Goal: Task Accomplishment & Management: Use online tool/utility

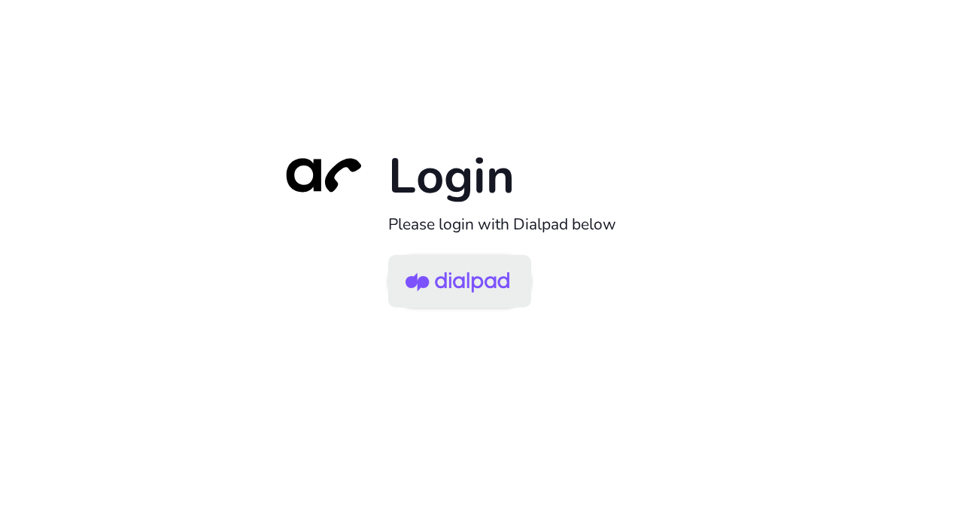
click at [463, 274] on img at bounding box center [458, 282] width 104 height 49
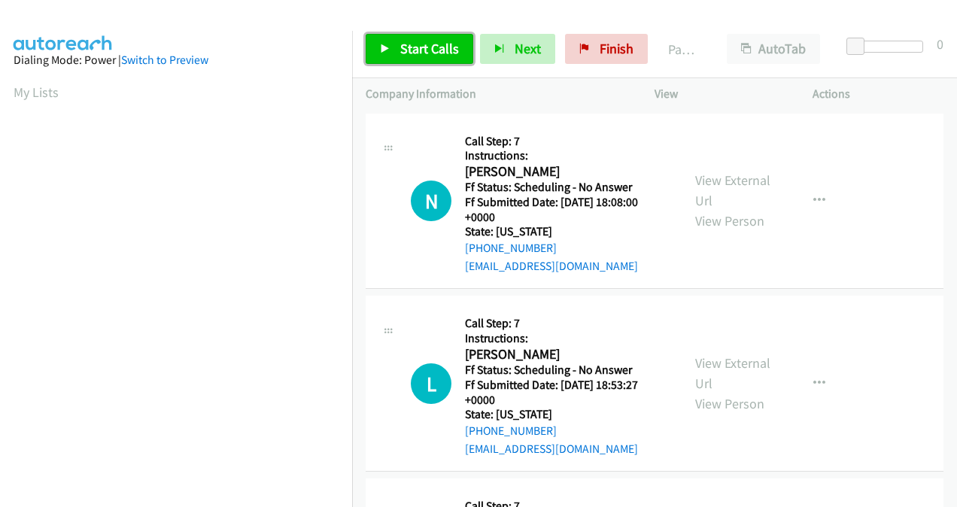
click at [438, 45] on span "Start Calls" at bounding box center [429, 48] width 59 height 17
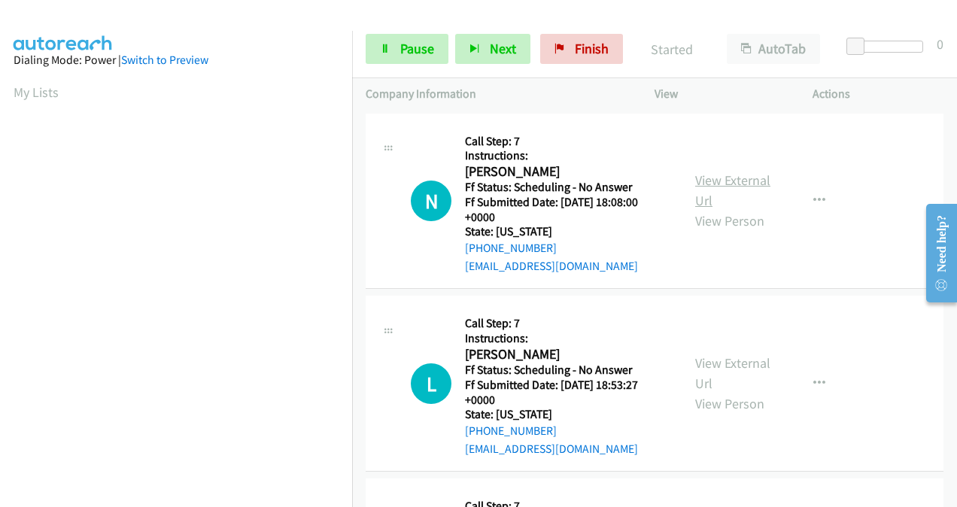
click at [699, 179] on link "View External Url" at bounding box center [732, 191] width 75 height 38
click at [695, 372] on div "View External Url View Person" at bounding box center [733, 383] width 77 height 61
click at [706, 366] on link "View External Url" at bounding box center [732, 373] width 75 height 38
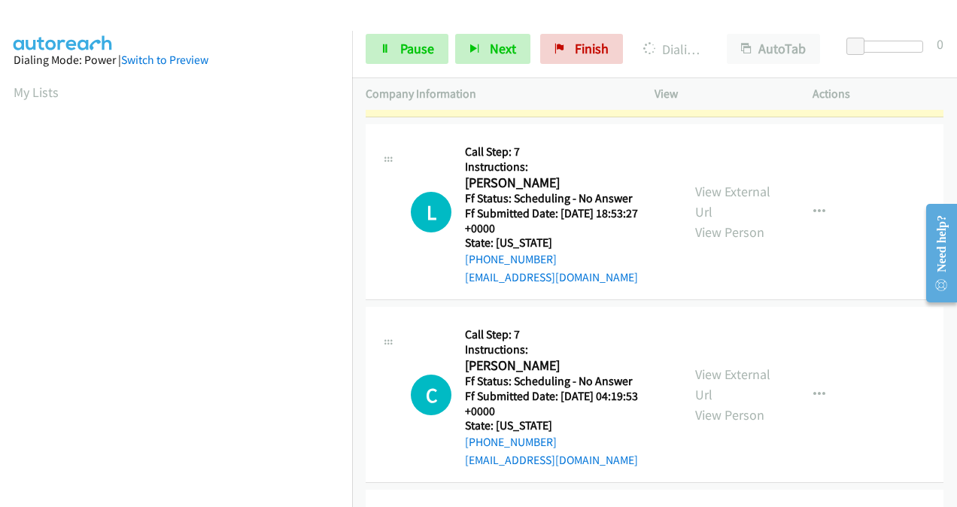
scroll to position [301, 0]
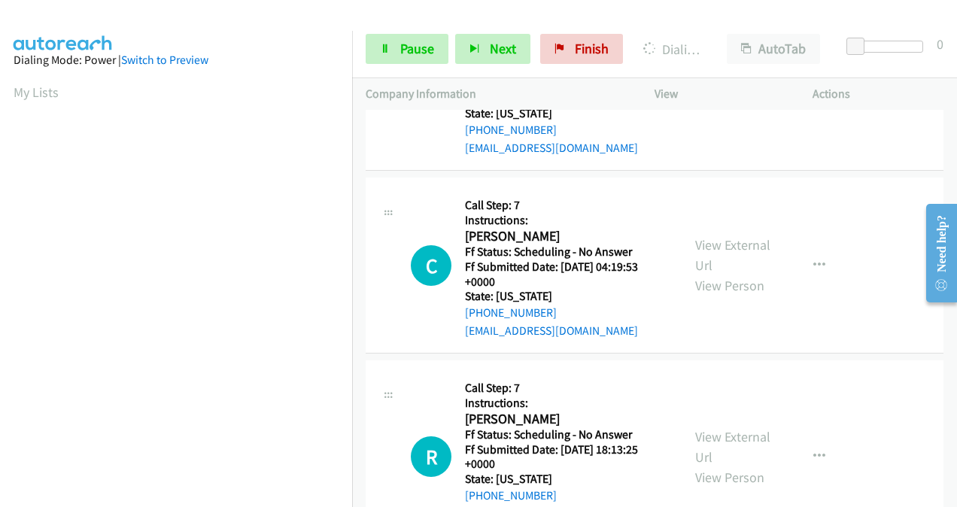
click at [697, 253] on div "View External Url View Person" at bounding box center [733, 265] width 77 height 61
click at [703, 250] on link "View External Url" at bounding box center [732, 255] width 75 height 38
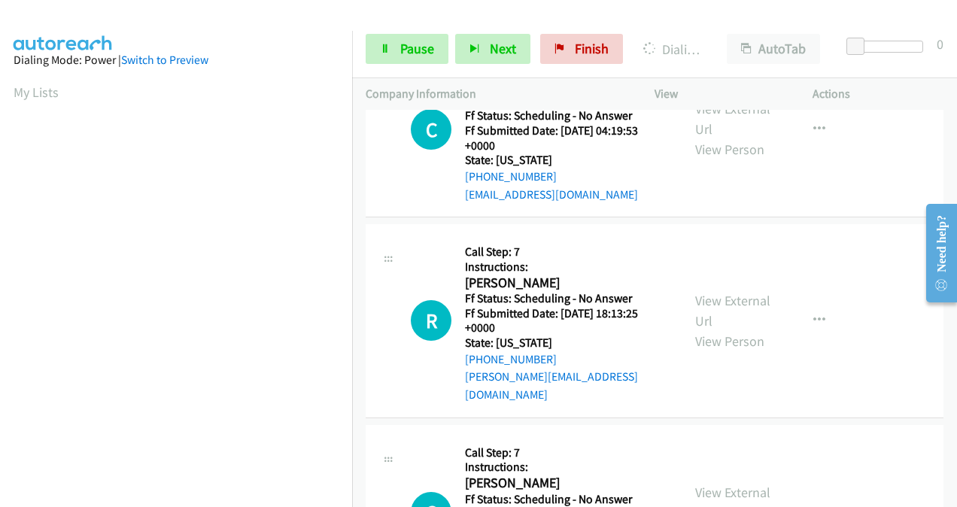
scroll to position [451, 0]
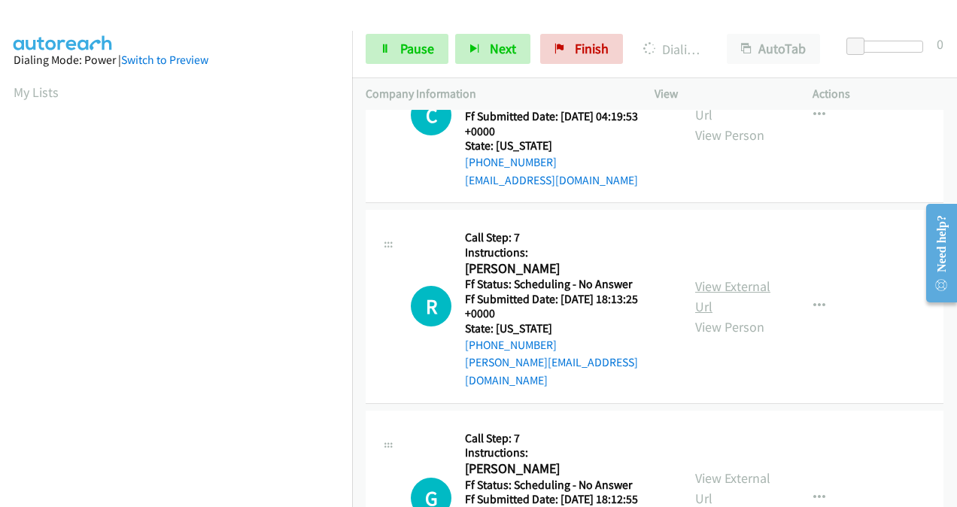
click at [706, 283] on link "View External Url" at bounding box center [732, 297] width 75 height 38
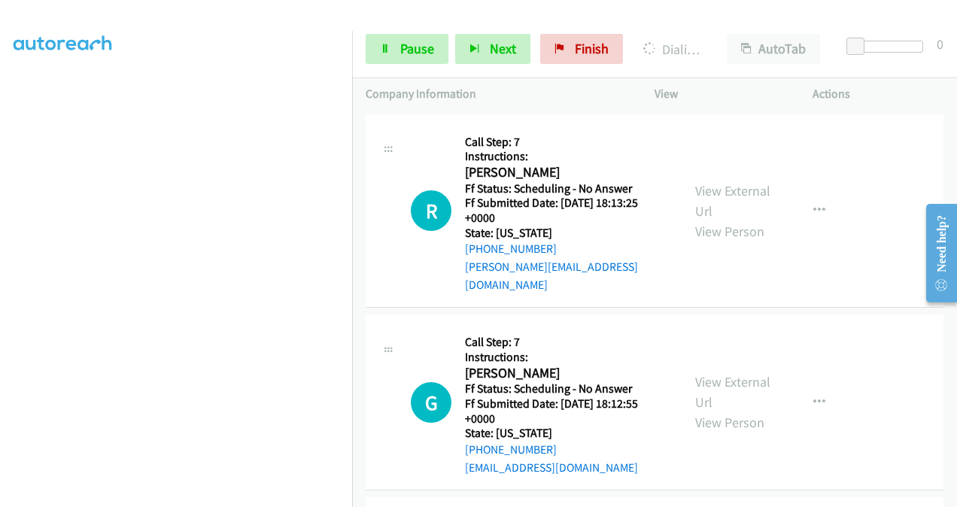
scroll to position [634, 0]
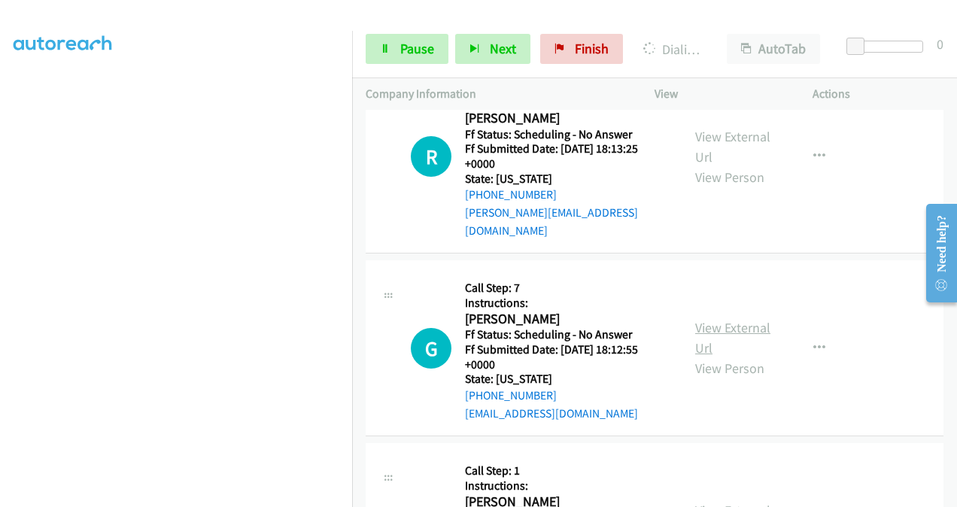
click at [695, 319] on link "View External Url" at bounding box center [732, 338] width 75 height 38
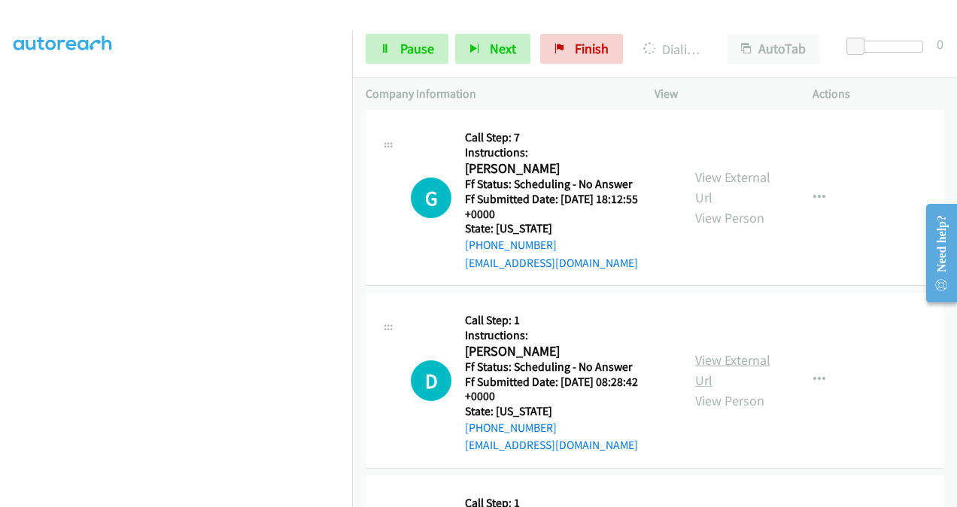
click at [710, 351] on link "View External Url" at bounding box center [732, 370] width 75 height 38
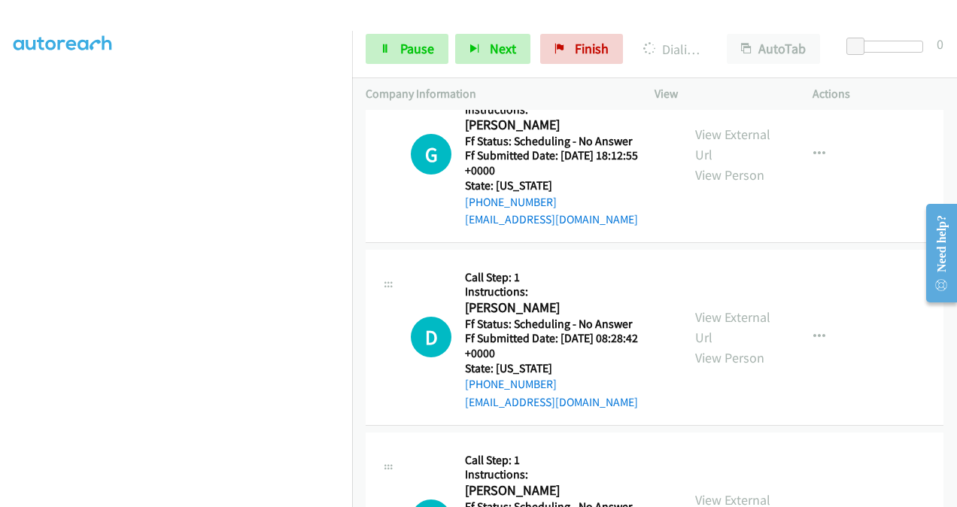
scroll to position [1010, 0]
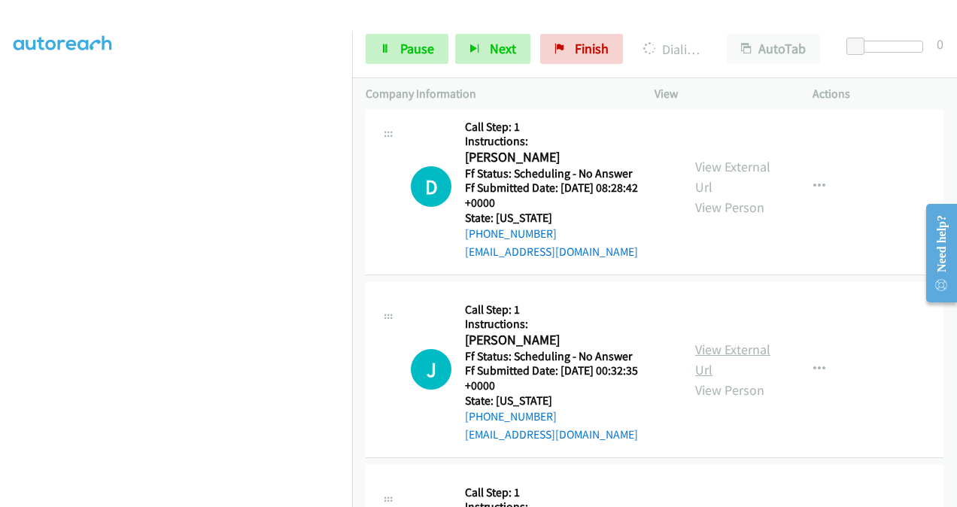
click at [695, 341] on link "View External Url" at bounding box center [732, 360] width 75 height 38
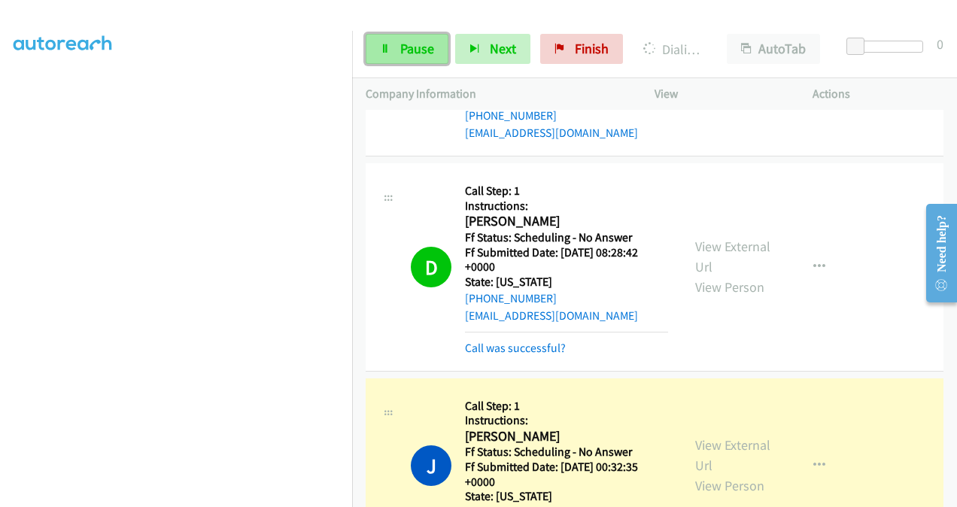
click at [401, 55] on span "Pause" at bounding box center [417, 48] width 34 height 17
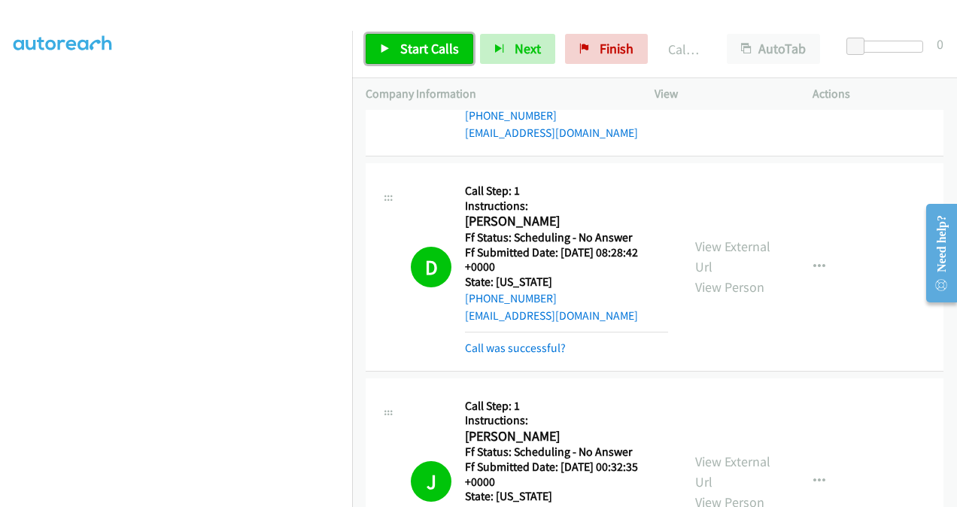
click at [421, 50] on span "Start Calls" at bounding box center [429, 48] width 59 height 17
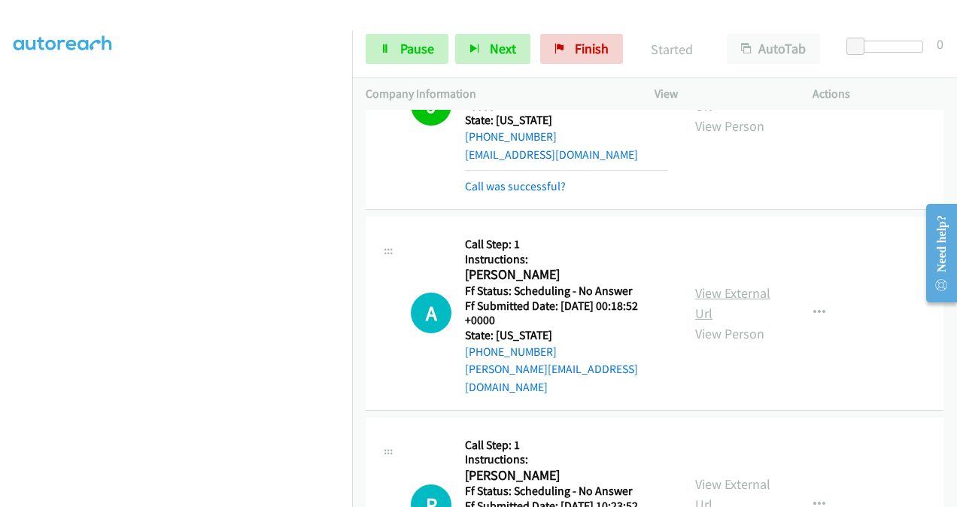
scroll to position [1461, 0]
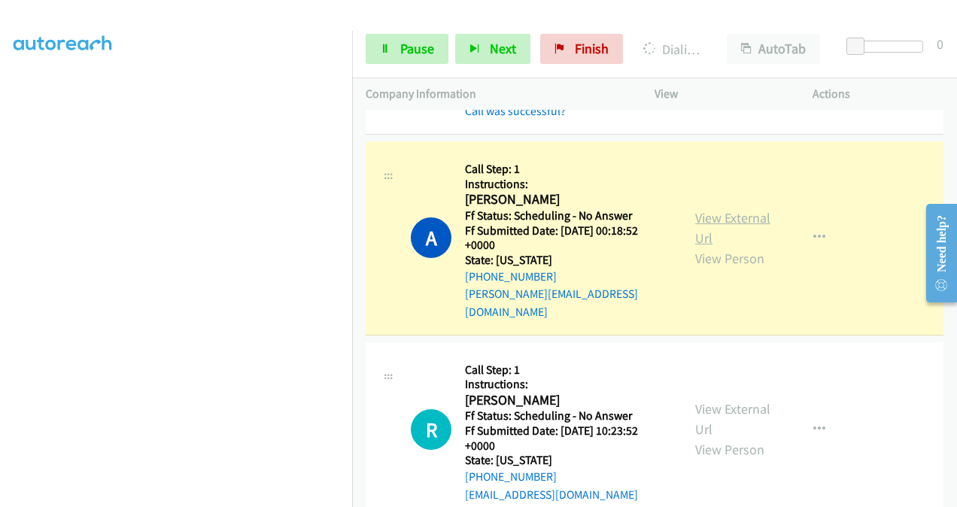
click at [707, 209] on link "View External Url" at bounding box center [732, 228] width 75 height 38
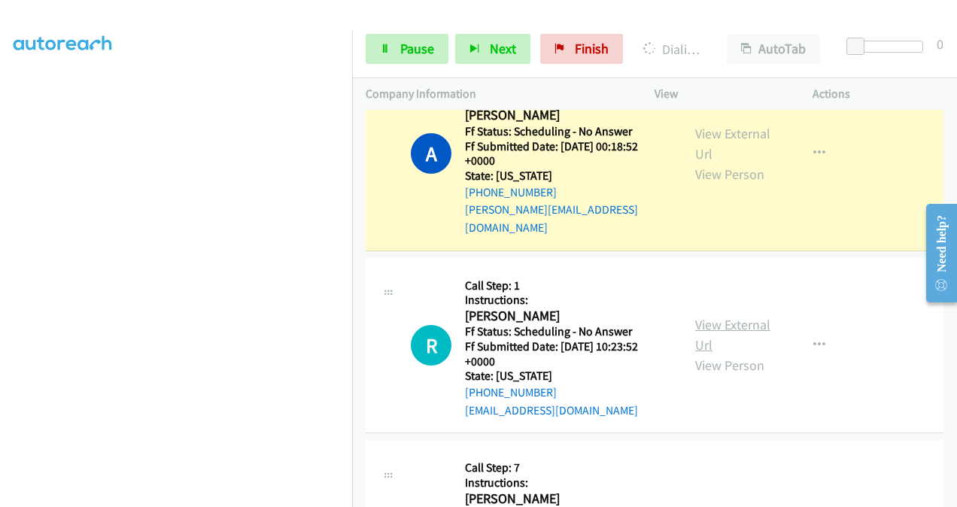
scroll to position [1612, 0]
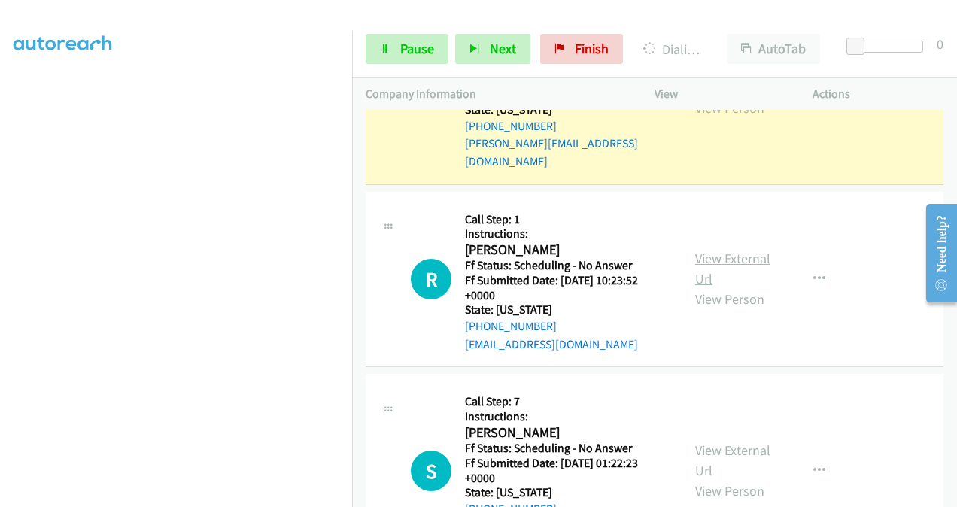
click at [700, 250] on link "View External Url" at bounding box center [732, 269] width 75 height 38
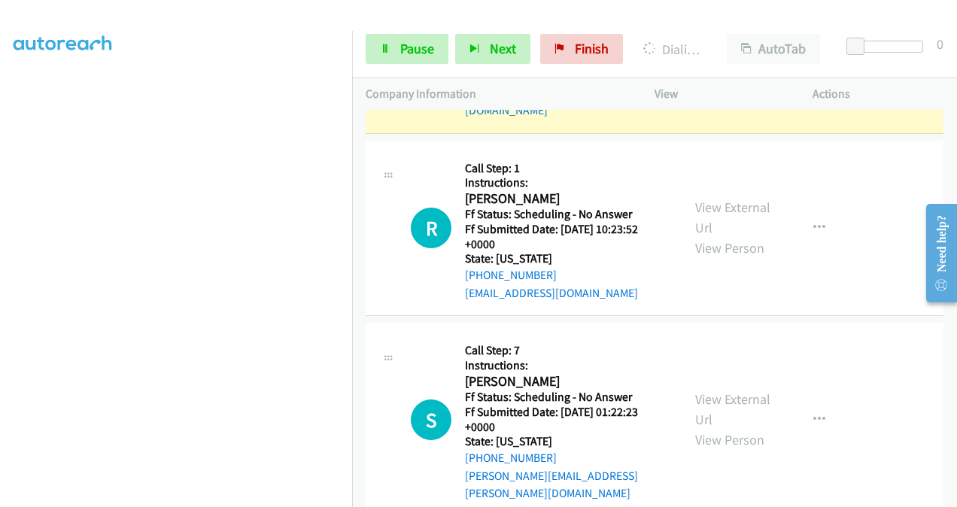
scroll to position [1687, 0]
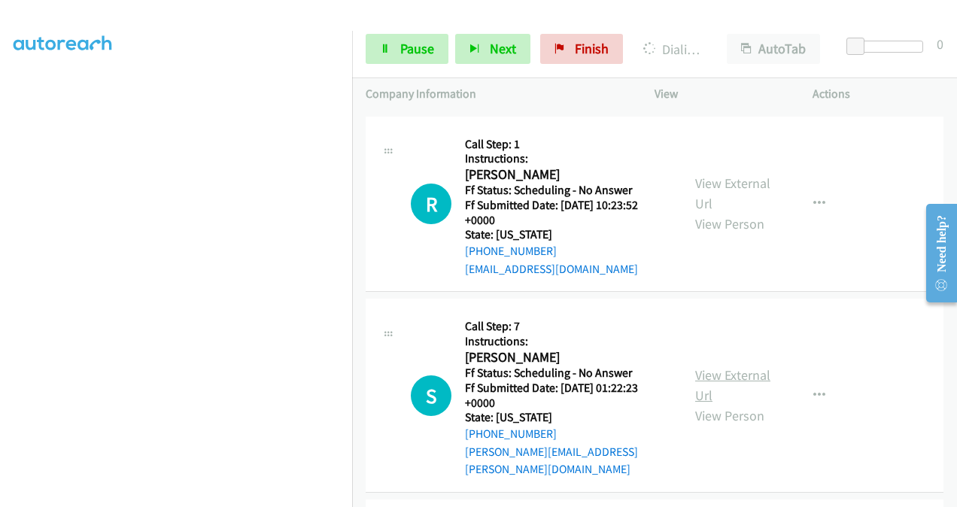
click at [699, 366] on link "View External Url" at bounding box center [732, 385] width 75 height 38
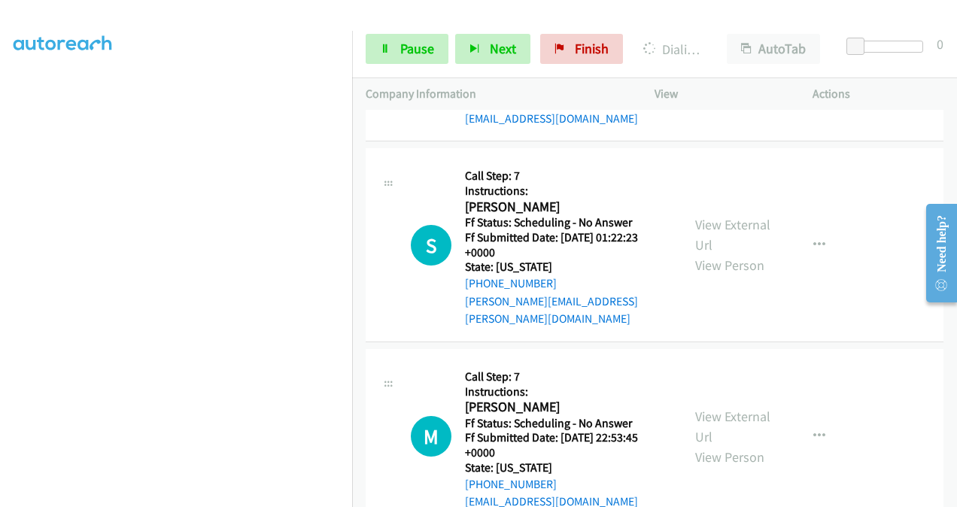
scroll to position [1913, 0]
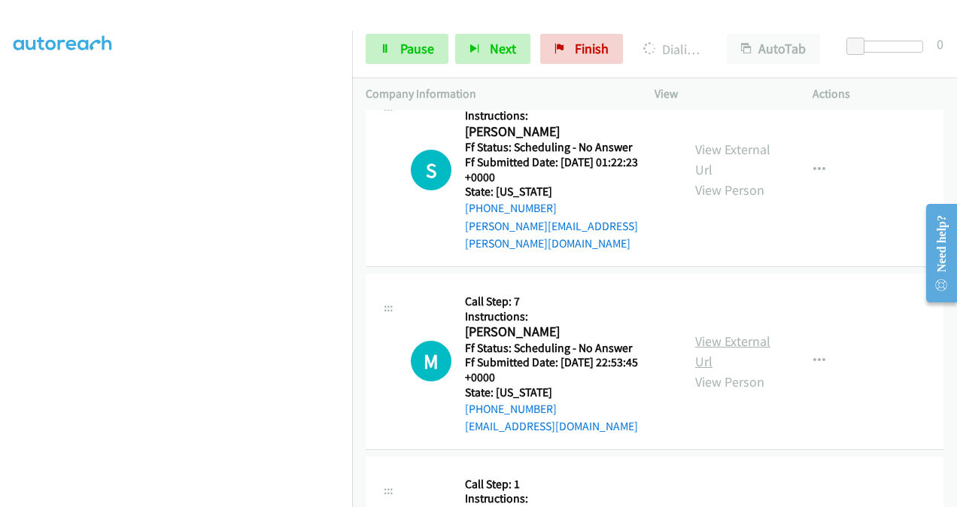
click at [697, 333] on link "View External Url" at bounding box center [732, 352] width 75 height 38
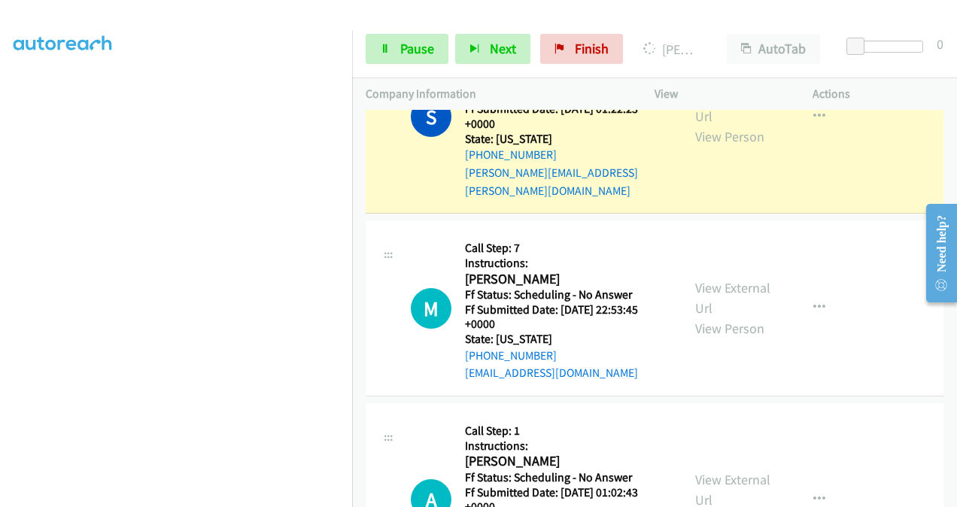
scroll to position [2063, 0]
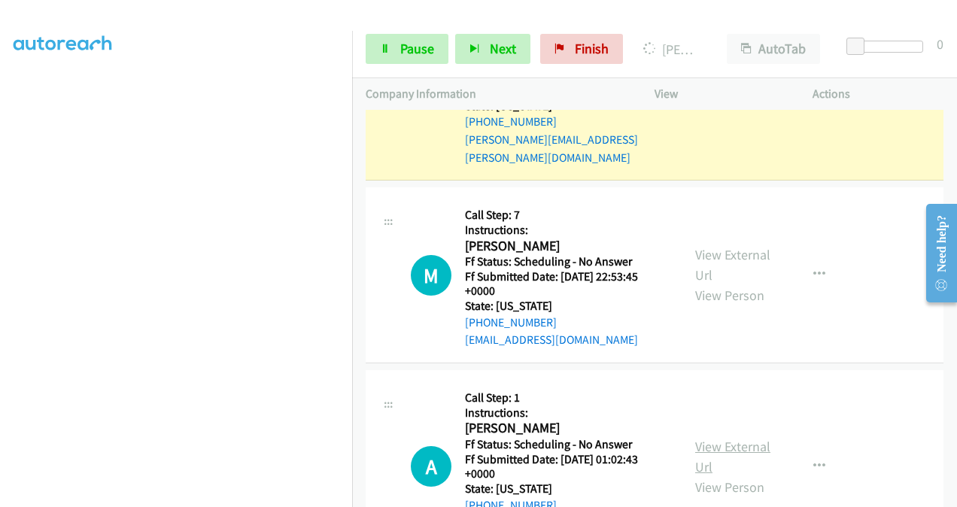
click at [701, 438] on link "View External Url" at bounding box center [732, 457] width 75 height 38
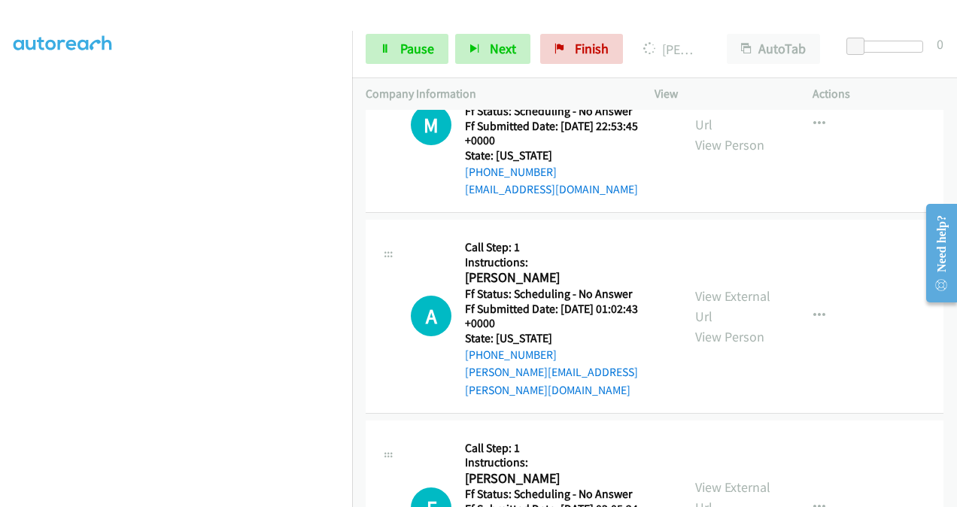
scroll to position [2289, 0]
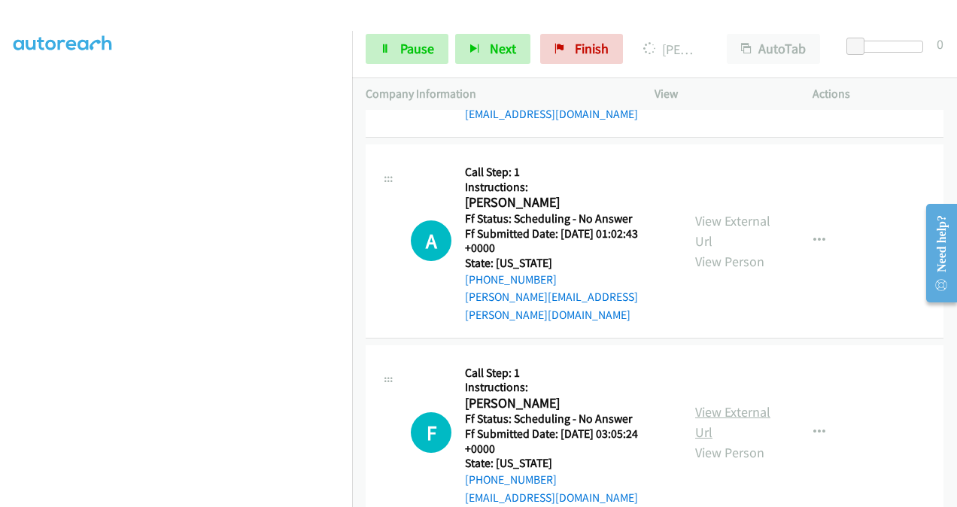
click at [707, 403] on link "View External Url" at bounding box center [732, 422] width 75 height 38
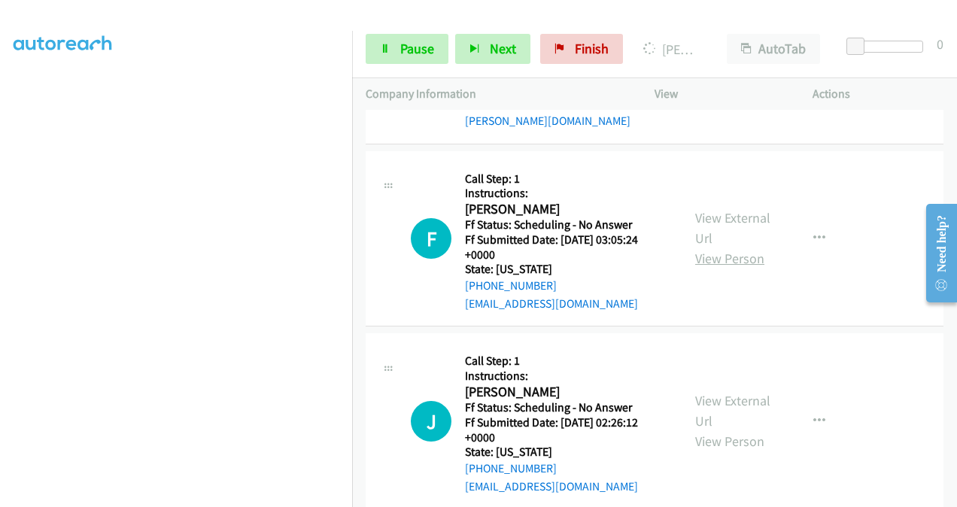
scroll to position [2515, 0]
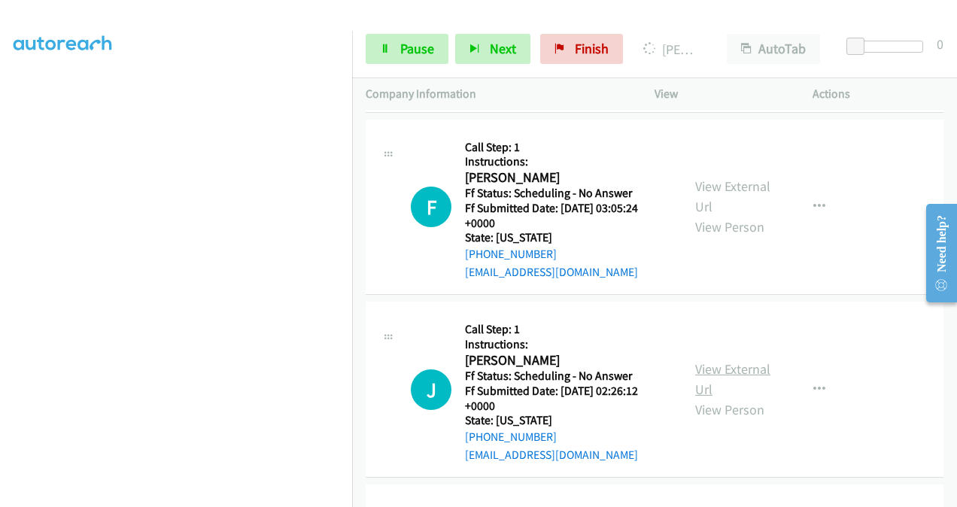
click at [708, 360] on link "View External Url" at bounding box center [732, 379] width 75 height 38
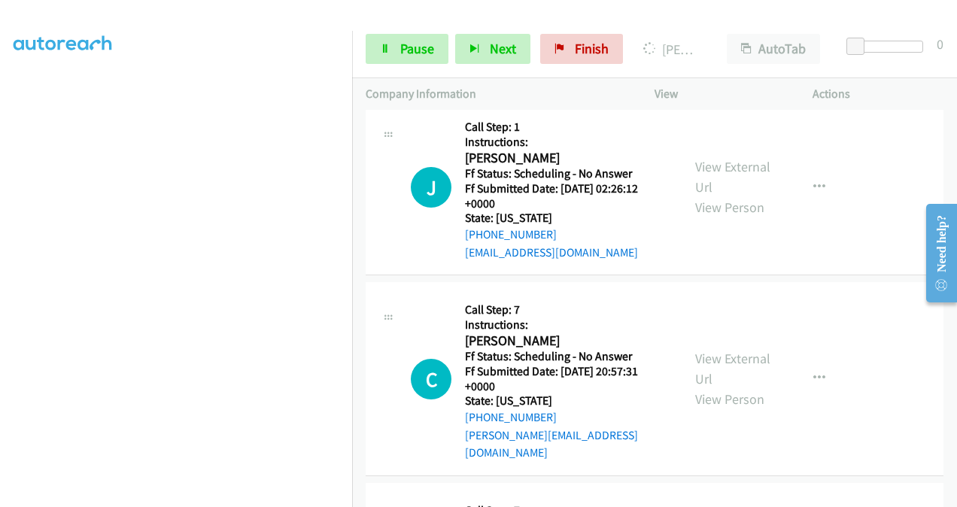
scroll to position [2740, 0]
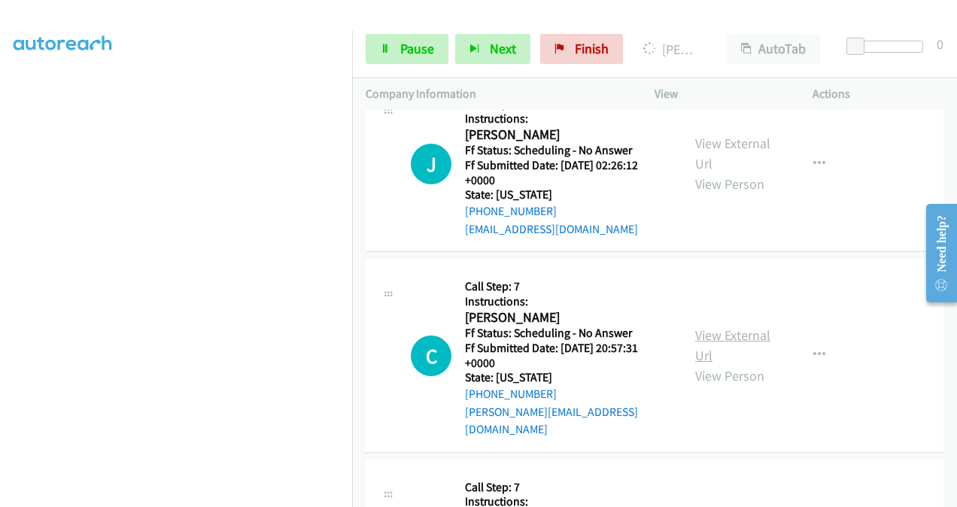
click at [704, 327] on link "View External Url" at bounding box center [732, 346] width 75 height 38
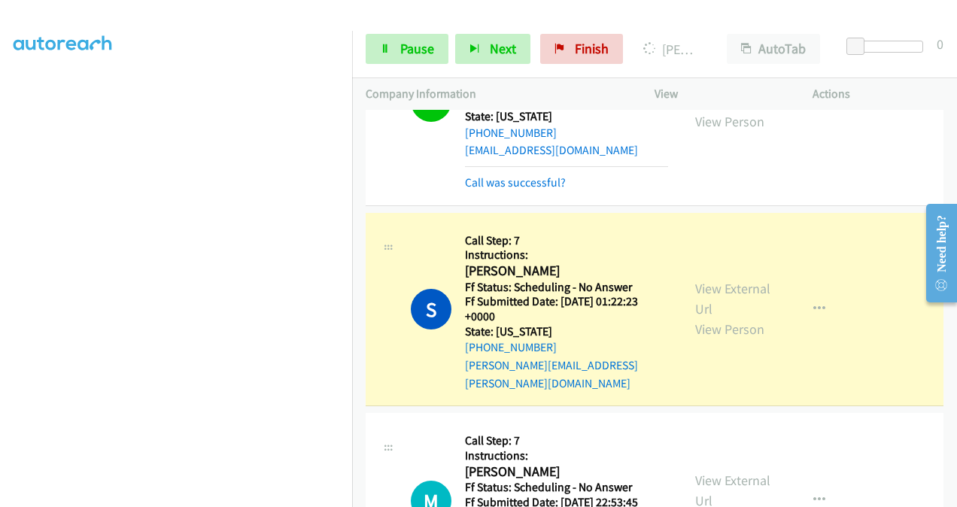
scroll to position [1913, 0]
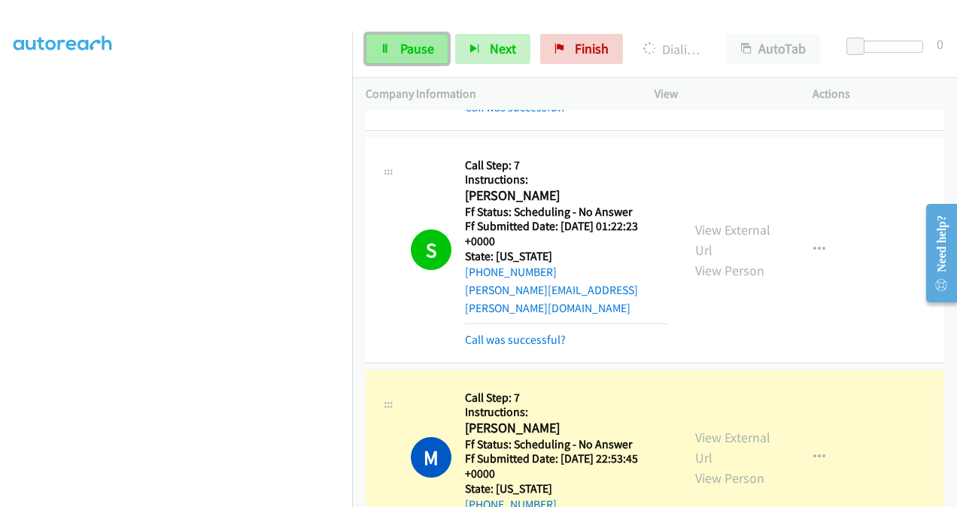
click at [421, 48] on span "Pause" at bounding box center [417, 48] width 34 height 17
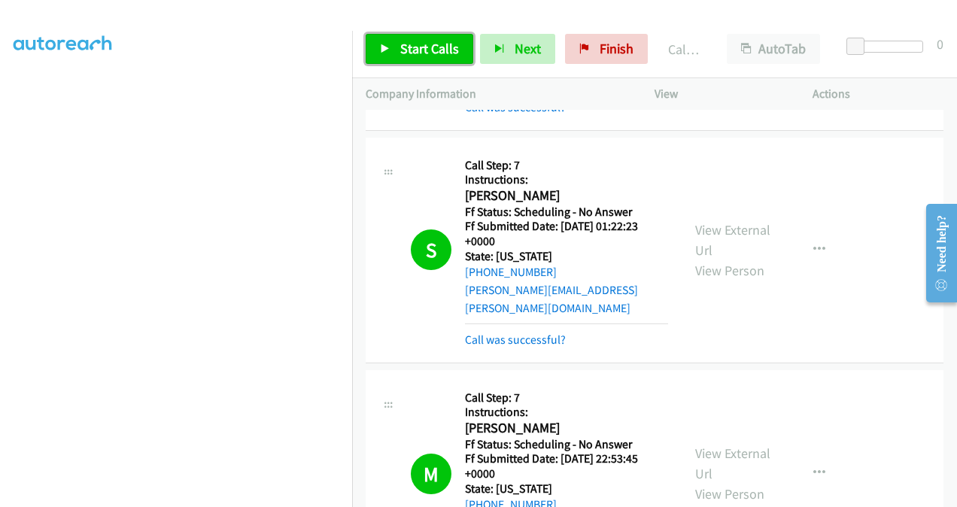
click at [417, 56] on span "Start Calls" at bounding box center [429, 48] width 59 height 17
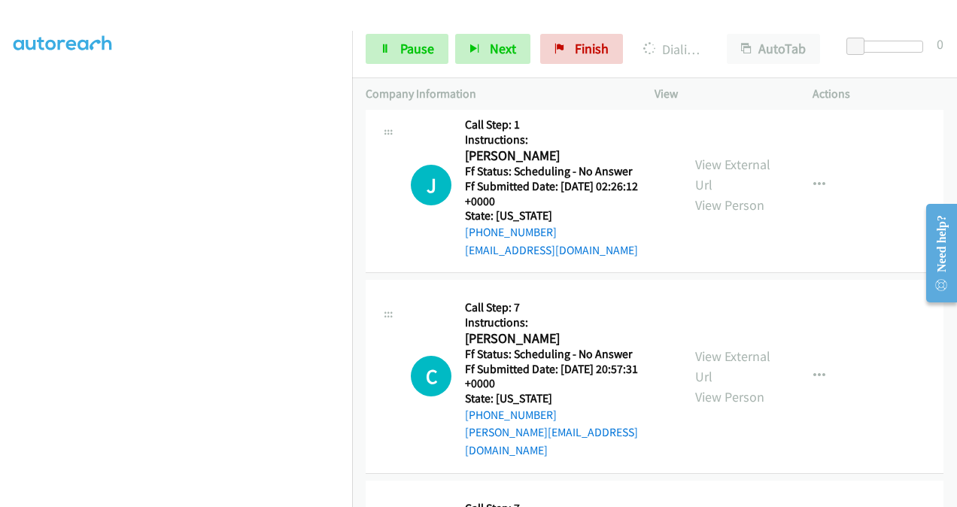
scroll to position [2966, 0]
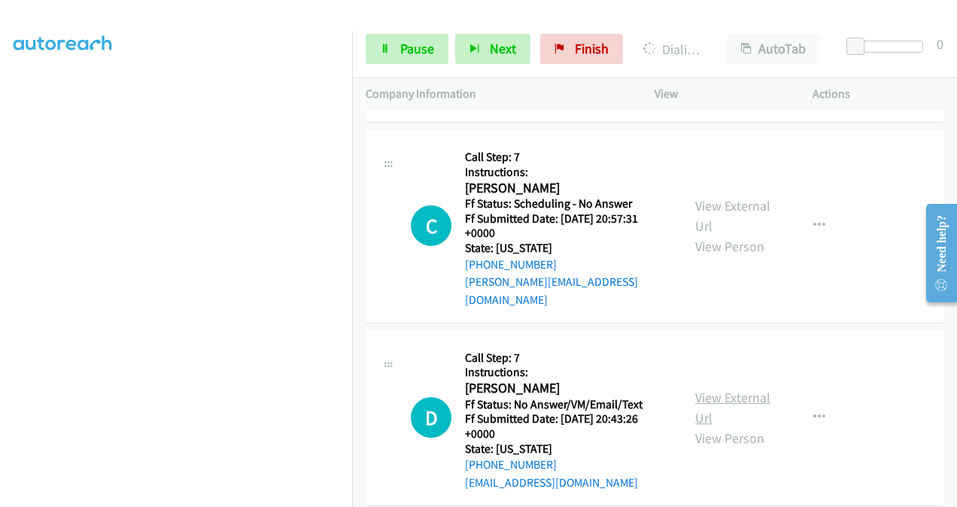
click at [698, 389] on link "View External Url" at bounding box center [732, 408] width 75 height 38
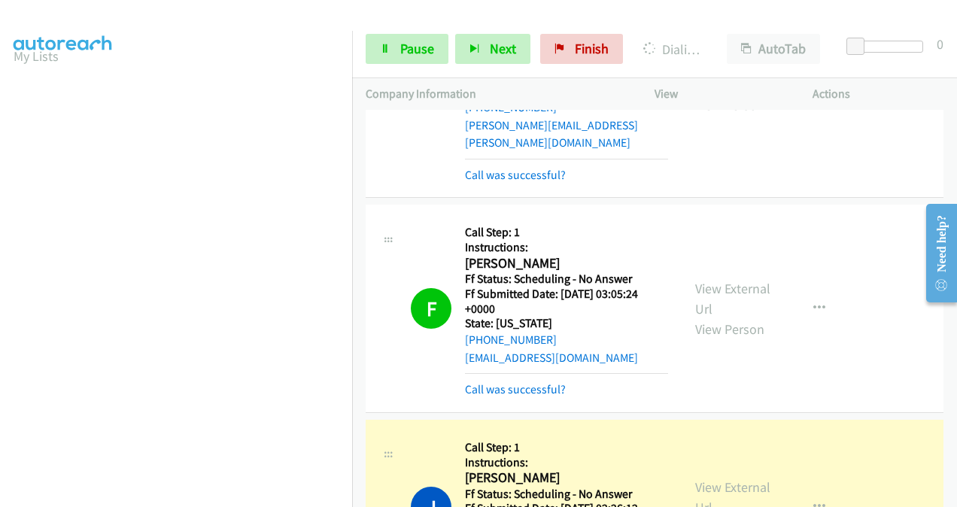
scroll to position [2676, 0]
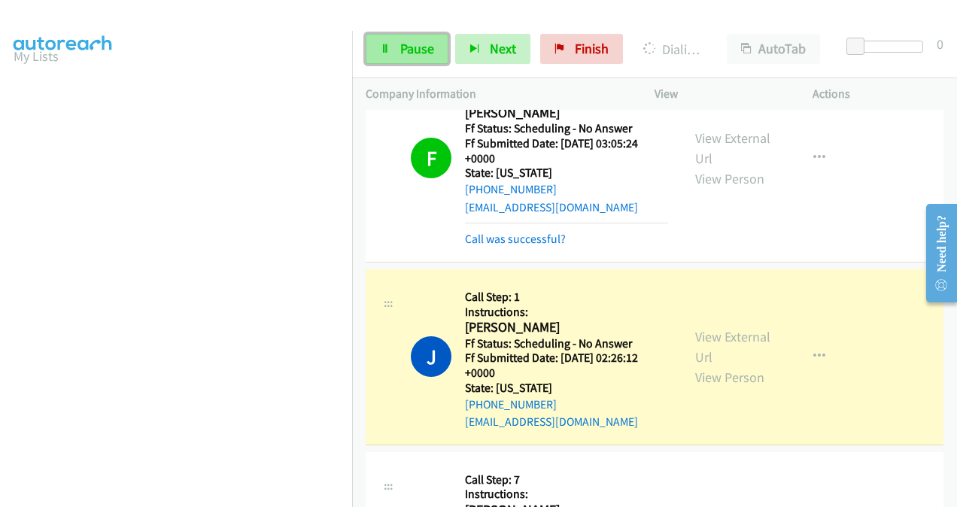
click at [413, 47] on span "Pause" at bounding box center [417, 48] width 34 height 17
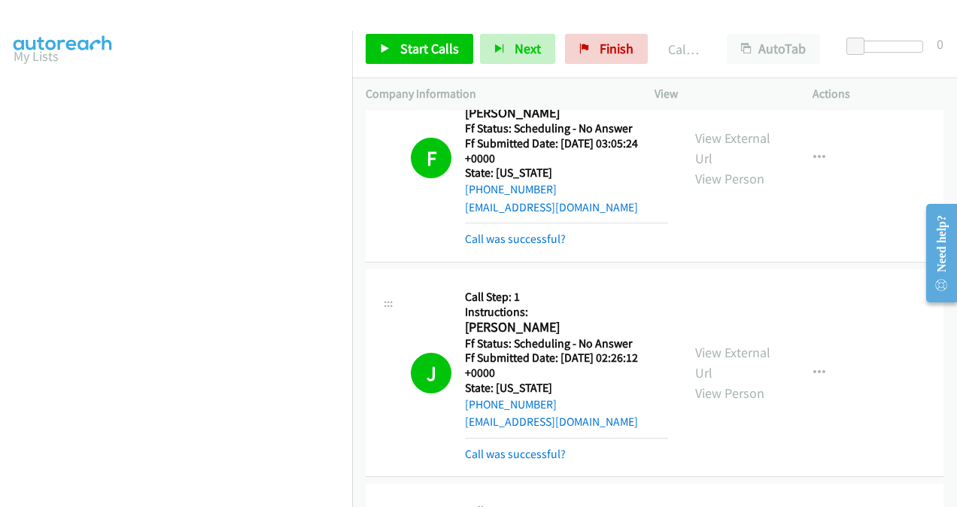
scroll to position [337, 0]
click at [427, 49] on span "Start Calls" at bounding box center [429, 48] width 59 height 17
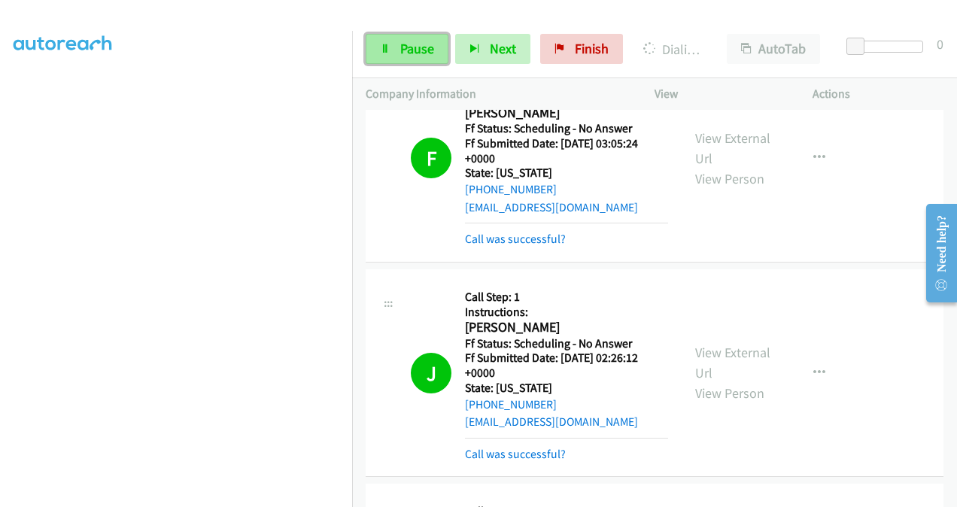
click at [420, 50] on span "Pause" at bounding box center [417, 48] width 34 height 17
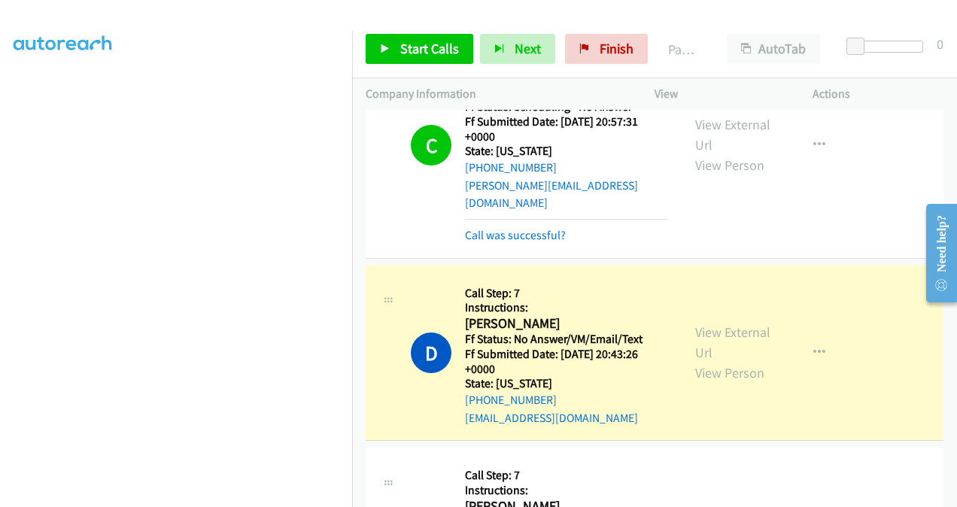
scroll to position [3202, 0]
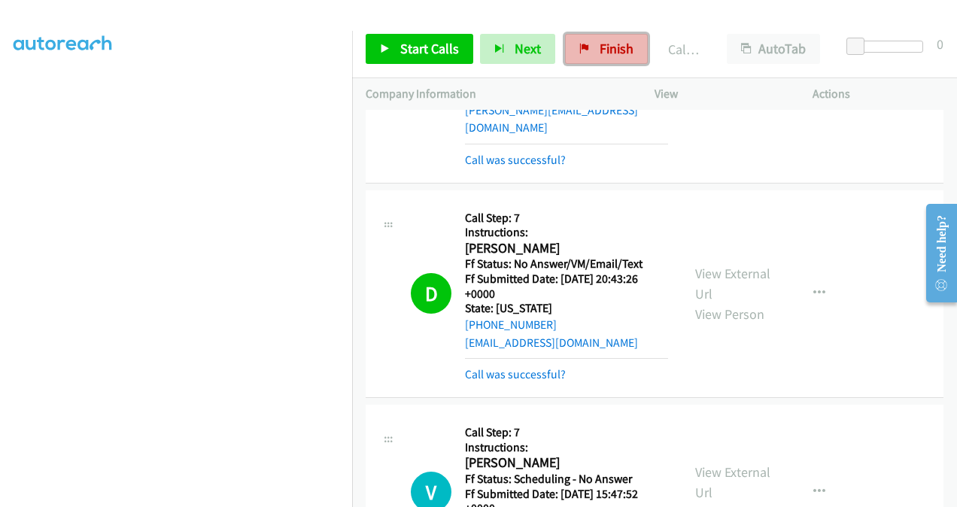
click at [615, 43] on span "Finish" at bounding box center [617, 48] width 34 height 17
